Goal: Task Accomplishment & Management: Complete application form

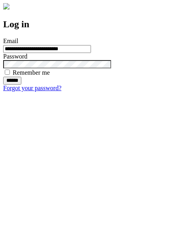
type input "**********"
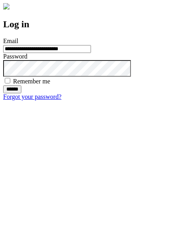
click at [21, 93] on input "******" at bounding box center [12, 89] width 18 height 8
